Goal: Information Seeking & Learning: Learn about a topic

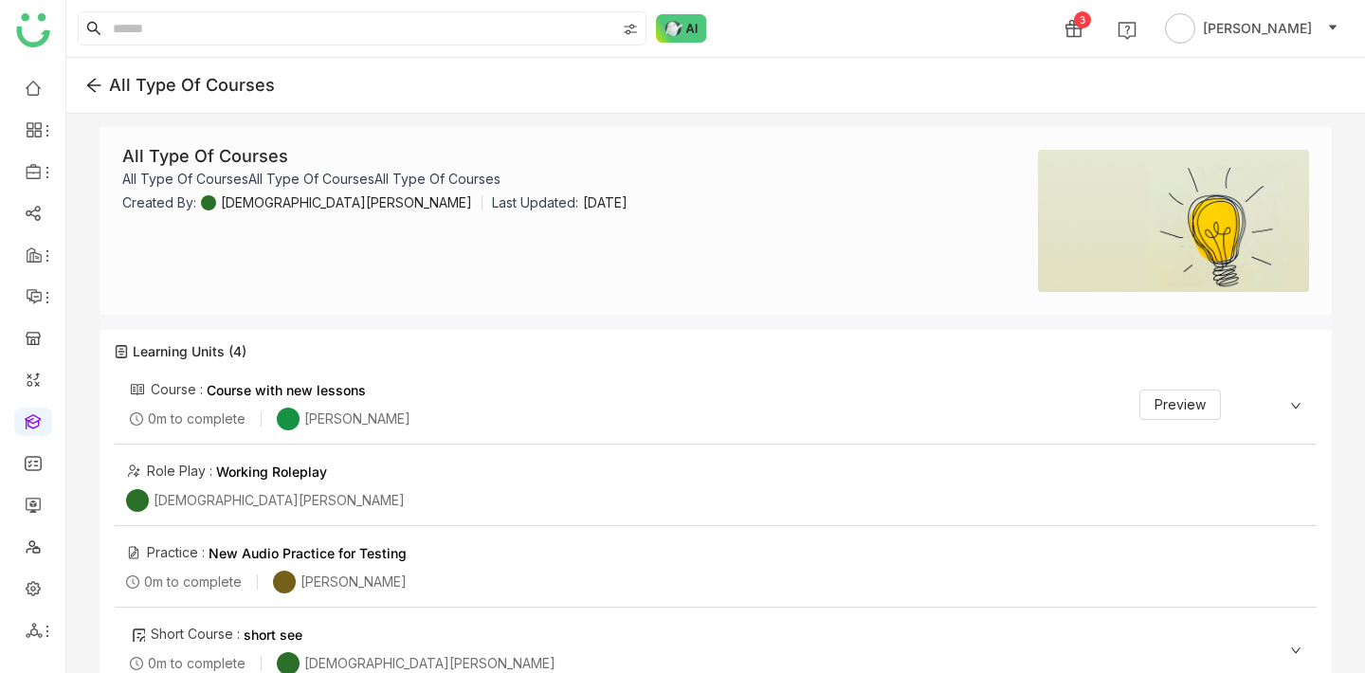
click at [758, 417] on div "Course : Course with new lessons 0m to complete Arif uddin Preview" at bounding box center [675, 404] width 1091 height 51
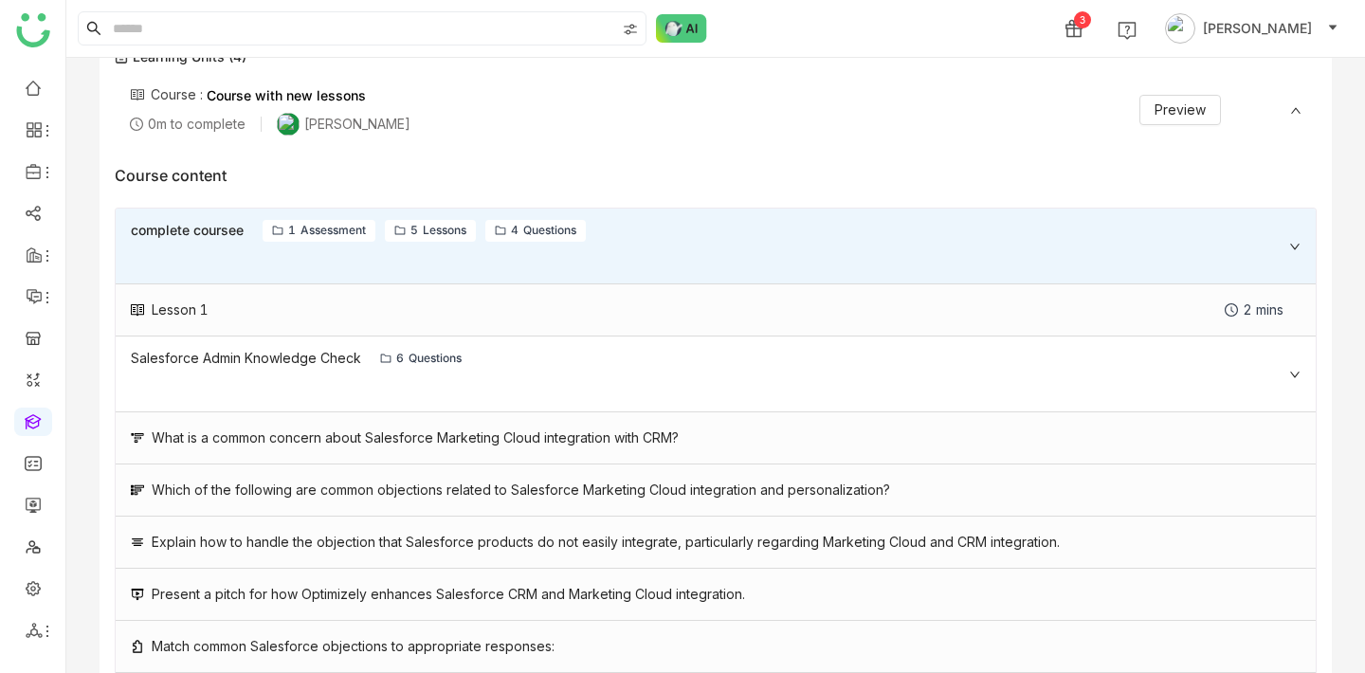
scroll to position [315, 0]
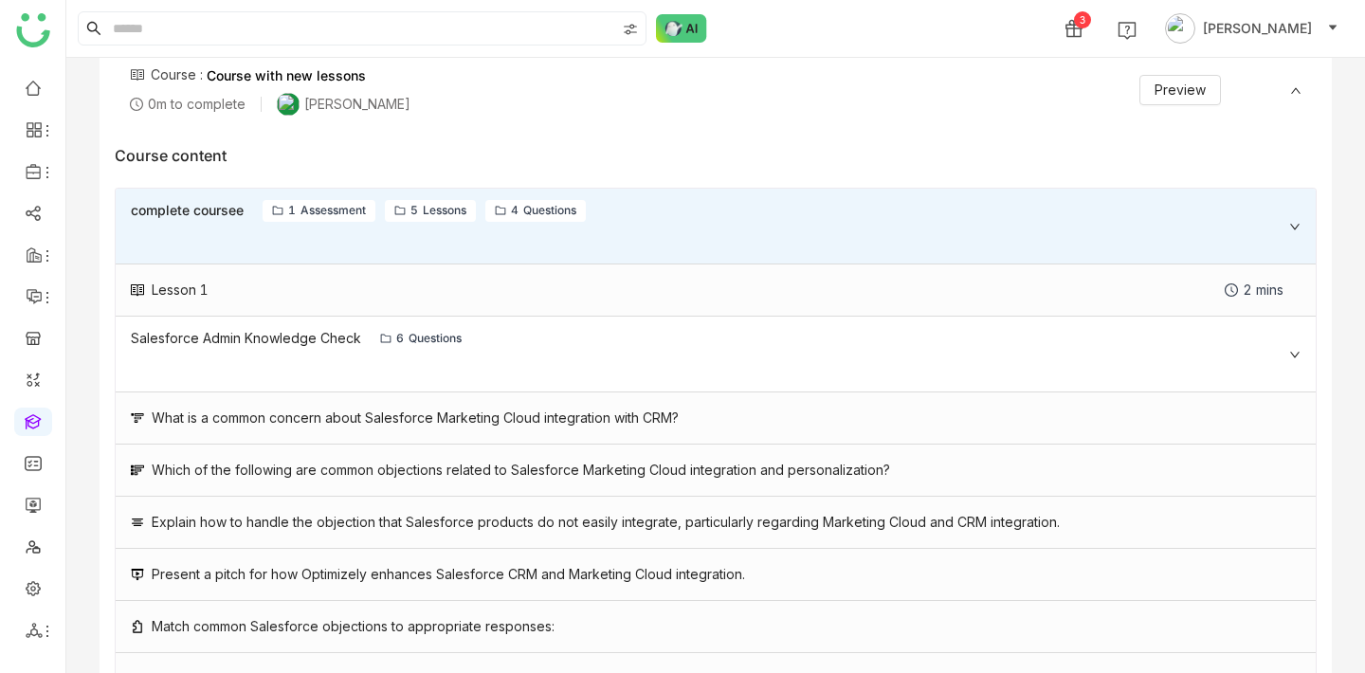
click at [771, 351] on div "Salesforce Admin Knowledge Check 6 Questions" at bounding box center [716, 355] width 1200 height 76
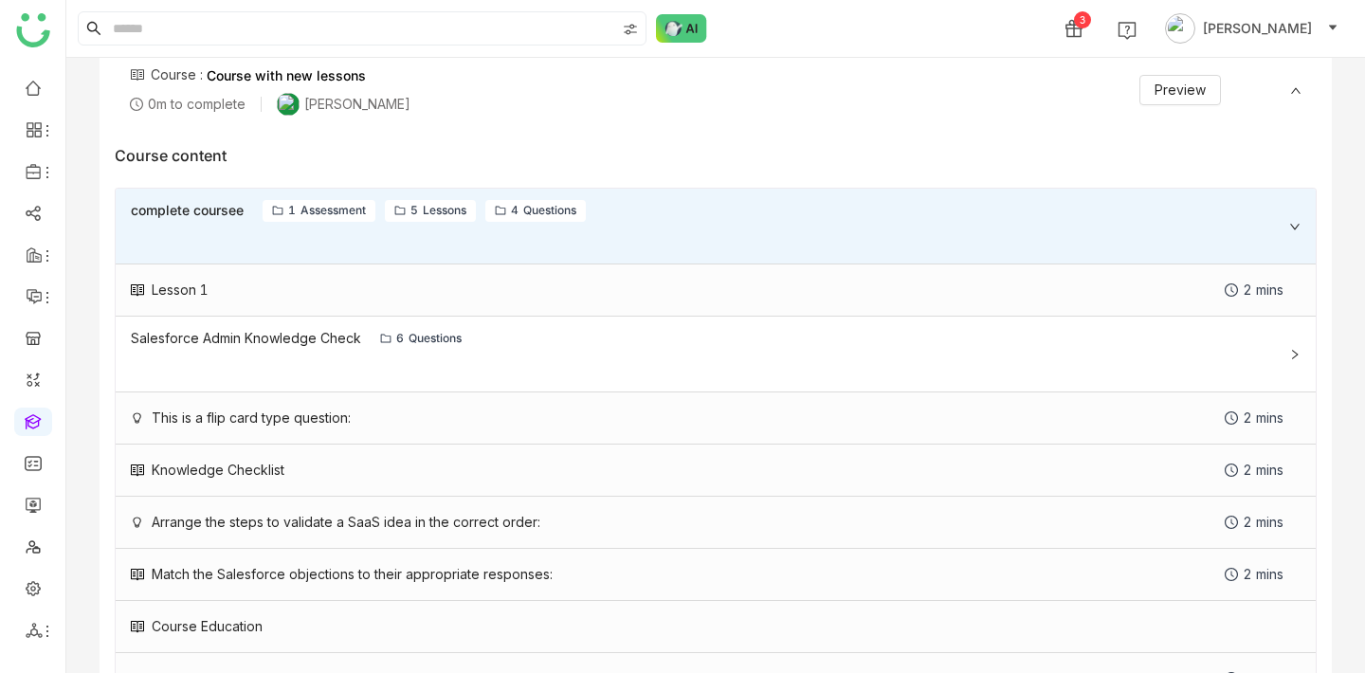
click at [771, 351] on div "Salesforce Admin Knowledge Check 6 Questions" at bounding box center [716, 355] width 1200 height 76
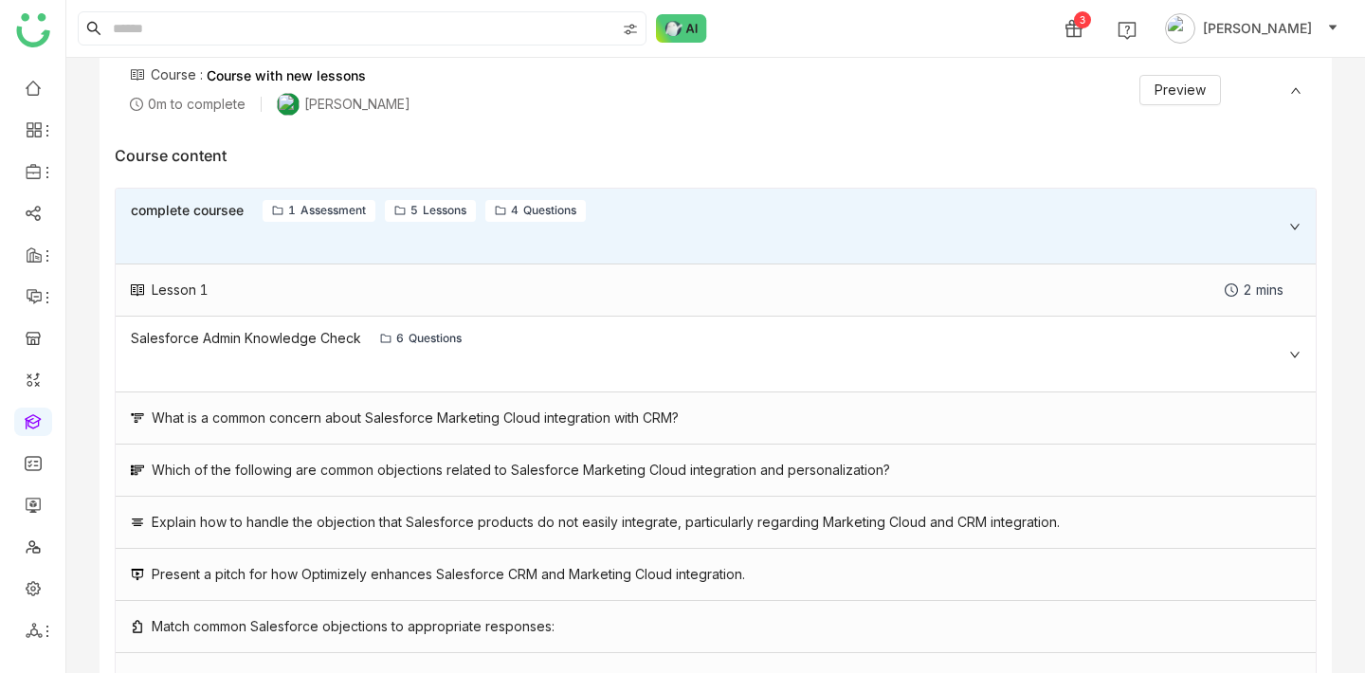
click at [771, 351] on div "Salesforce Admin Knowledge Check 6 Questions" at bounding box center [716, 355] width 1200 height 76
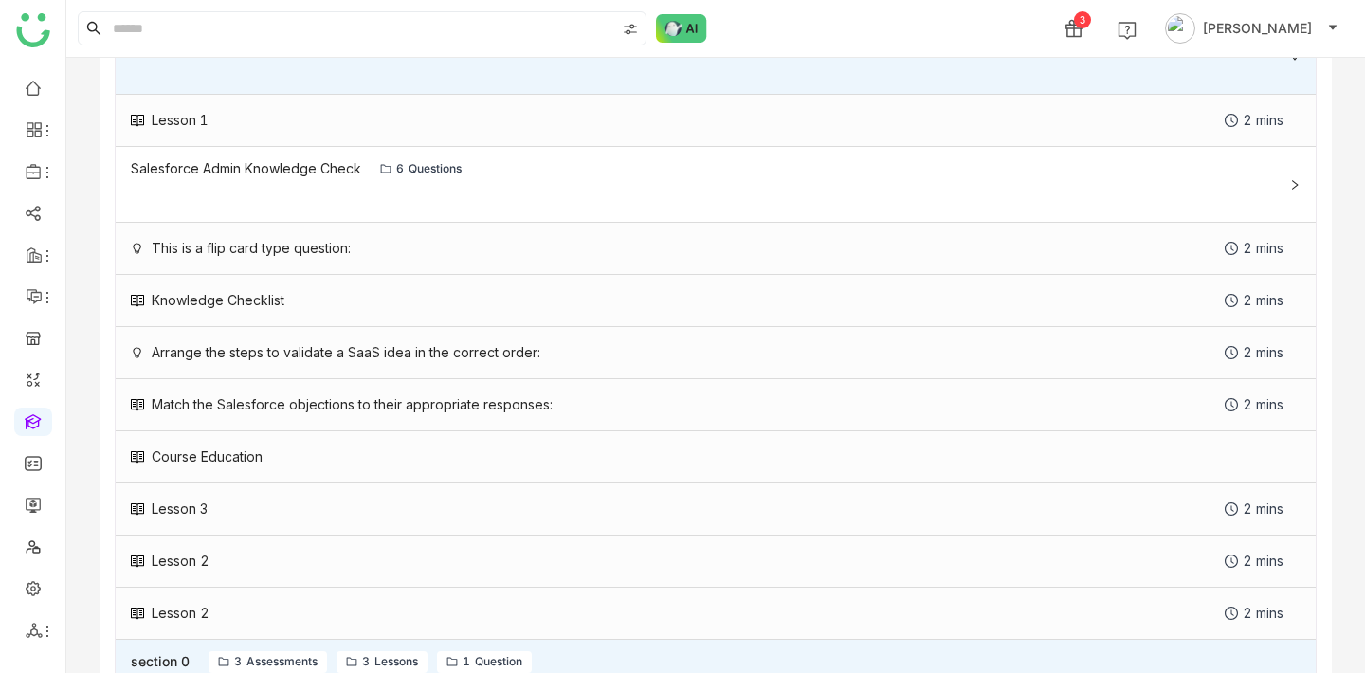
scroll to position [480, 0]
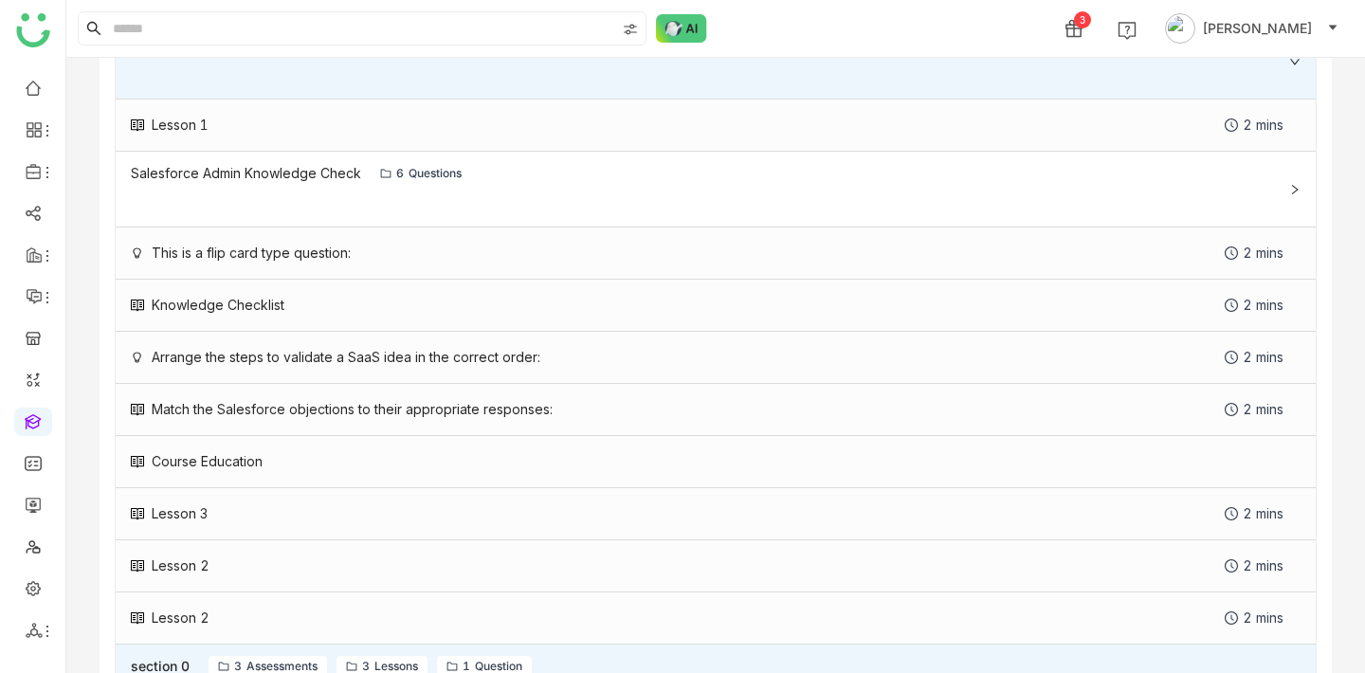
click at [859, 202] on div "Salesforce Admin Knowledge Check 6 Questions" at bounding box center [716, 190] width 1200 height 76
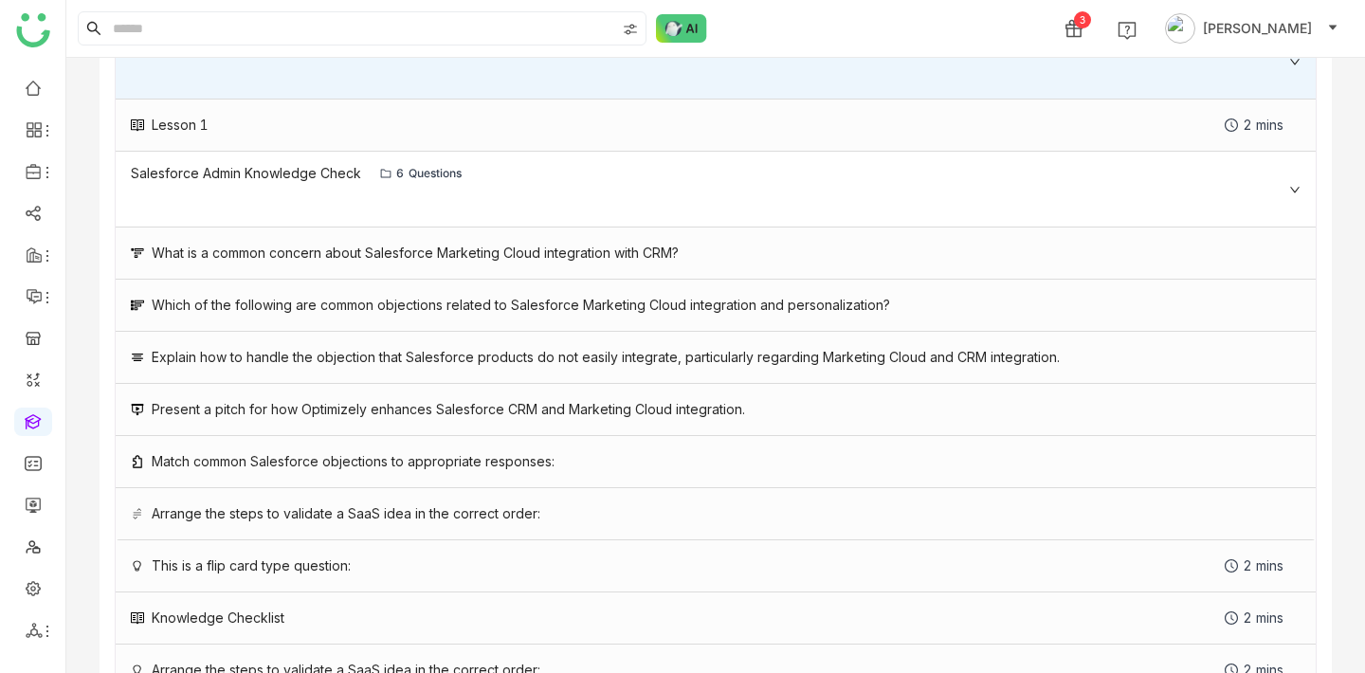
click at [859, 202] on div "Salesforce Admin Knowledge Check 6 Questions" at bounding box center [716, 190] width 1200 height 76
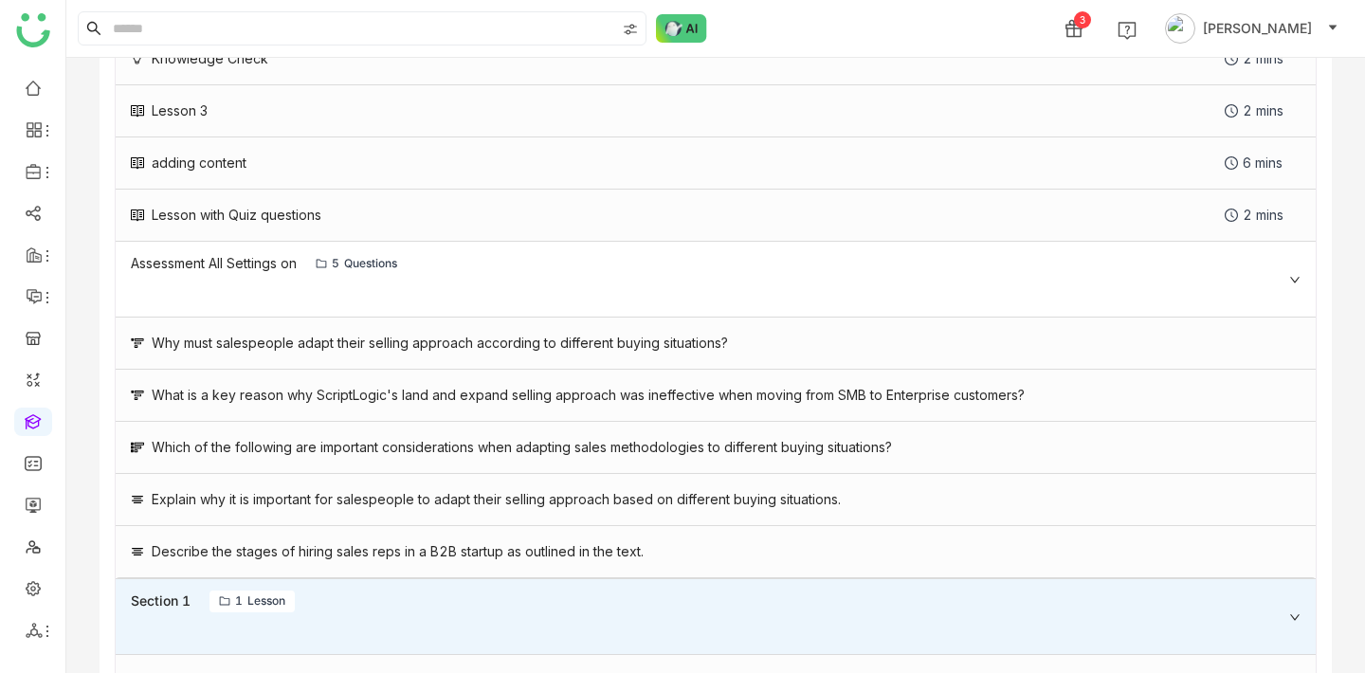
scroll to position [1589, 0]
